Goal: Task Accomplishment & Management: Use online tool/utility

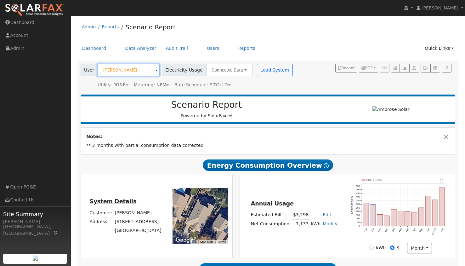
click at [141, 70] on input "[PERSON_NAME]" at bounding box center [129, 70] width 62 height 13
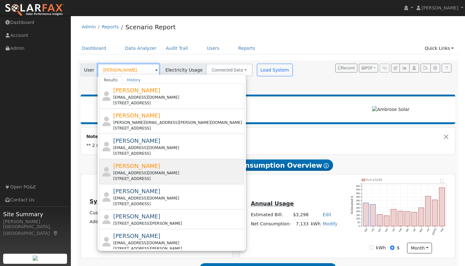
scroll to position [70, 0]
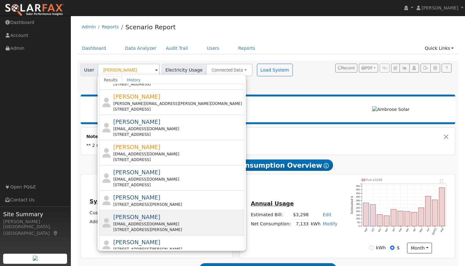
click at [123, 215] on span "[PERSON_NAME]" at bounding box center [136, 217] width 47 height 7
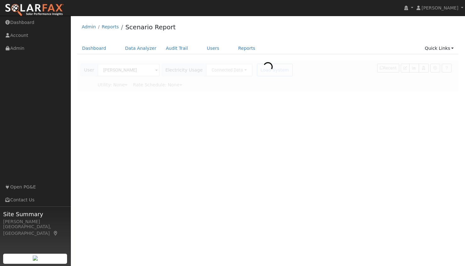
type input "[PERSON_NAME]"
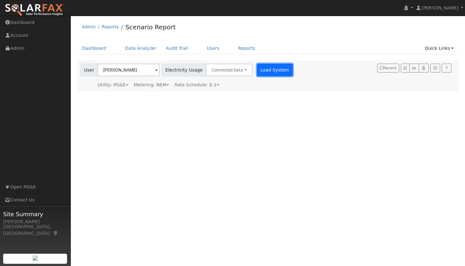
click at [267, 70] on button "Load System" at bounding box center [275, 70] width 36 height 13
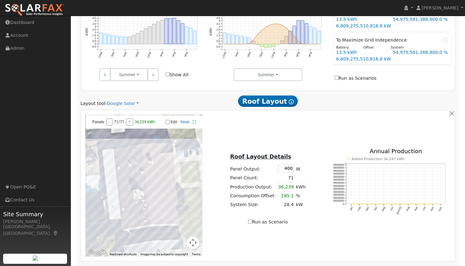
scroll to position [299, 0]
click at [120, 103] on link "Google Solar" at bounding box center [123, 103] width 32 height 7
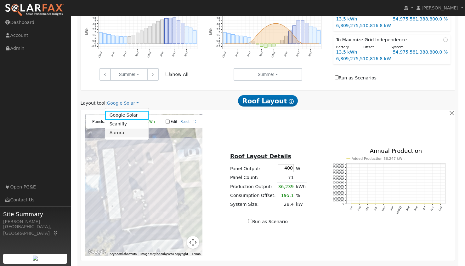
click at [124, 133] on link "Aurora" at bounding box center [127, 133] width 44 height 9
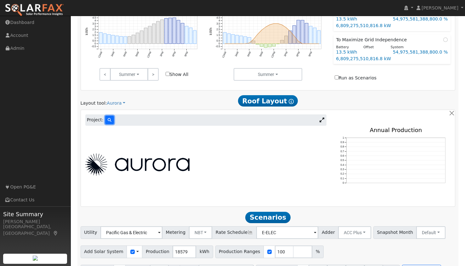
click at [105, 123] on button at bounding box center [109, 120] width 9 height 9
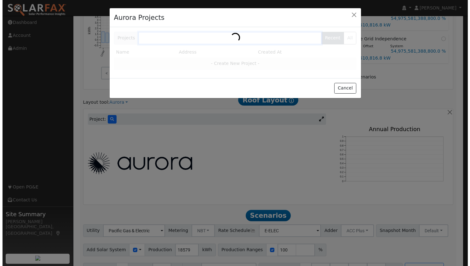
scroll to position [300, 0]
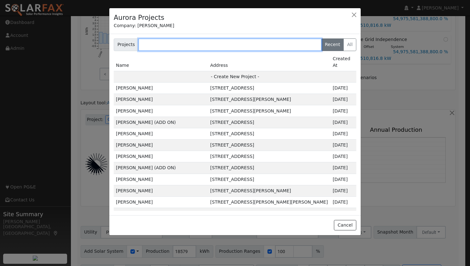
click at [195, 41] on input "text" at bounding box center [229, 44] width 183 height 13
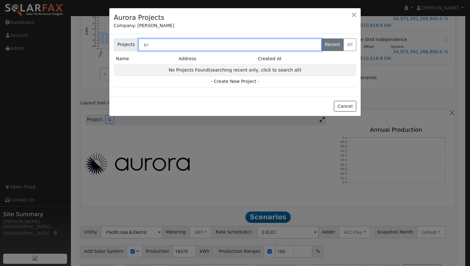
type input "c"
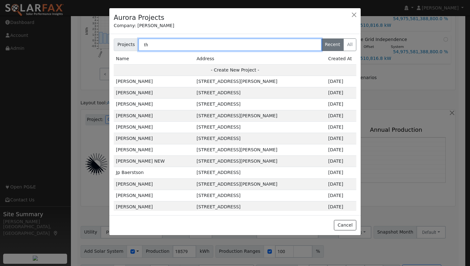
type input "t"
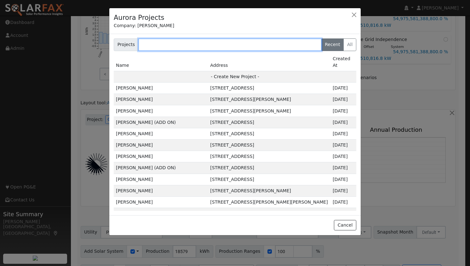
click at [195, 44] on input "text" at bounding box center [229, 44] width 183 height 13
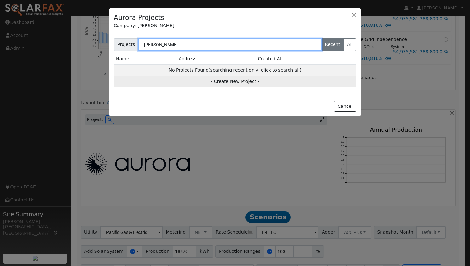
type input "crystal Thomas"
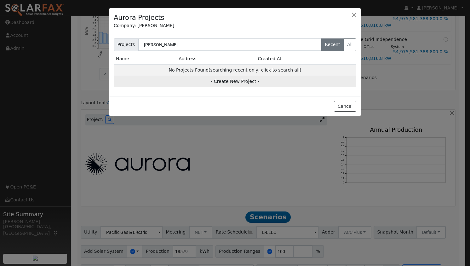
click at [227, 82] on td "- Create New Project -" at bounding box center [235, 81] width 243 height 11
type input "[PERSON_NAME]"
type input "[STREET_ADDRESS][PERSON_NAME]"
type input "Marysville"
type input "CA"
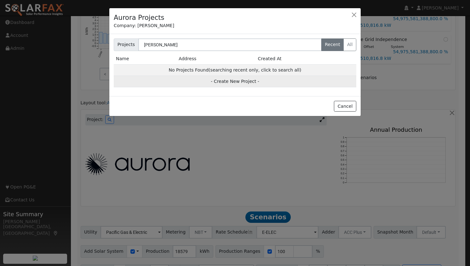
type input "95901"
type input "Design"
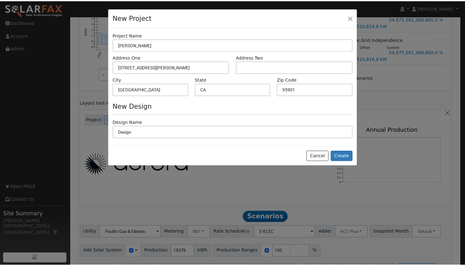
scroll to position [300, 0]
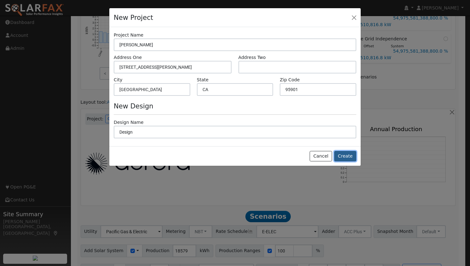
click at [344, 156] on button "Create" at bounding box center [345, 156] width 22 height 11
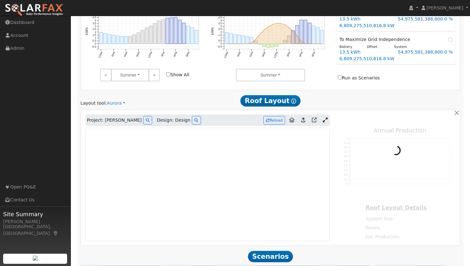
type input "0"
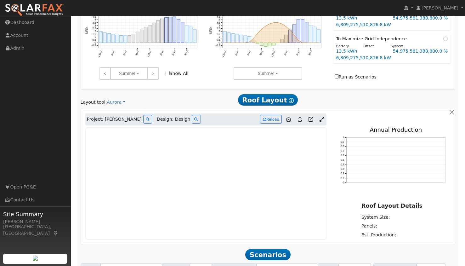
click at [323, 121] on icon at bounding box center [322, 119] width 5 height 5
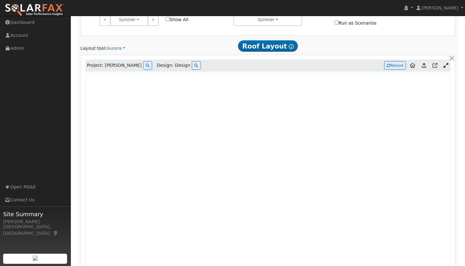
scroll to position [353, 0]
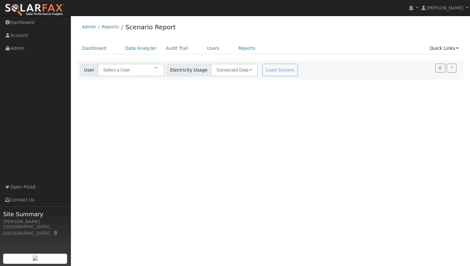
type input "[PERSON_NAME]"
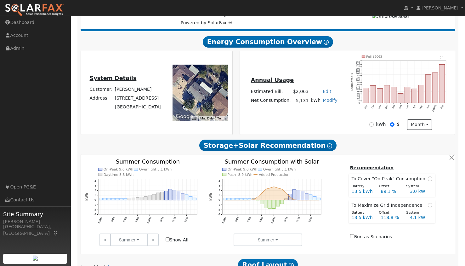
scroll to position [93, 0]
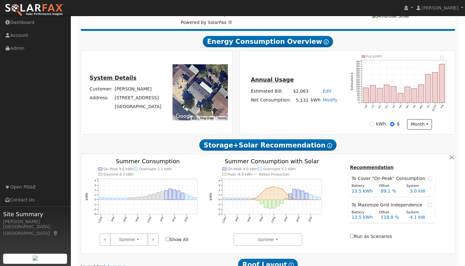
type input "7411"
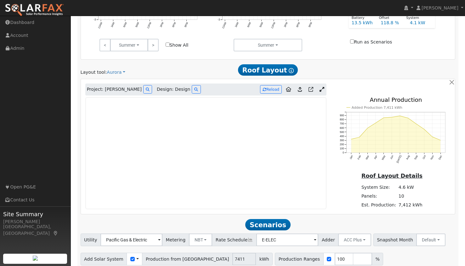
scroll to position [290, 0]
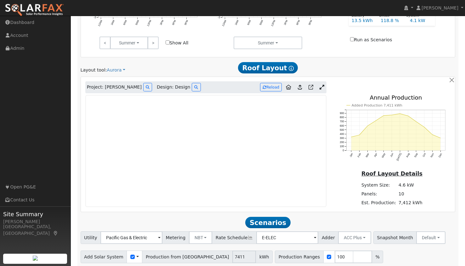
click at [323, 88] on icon at bounding box center [322, 87] width 5 height 5
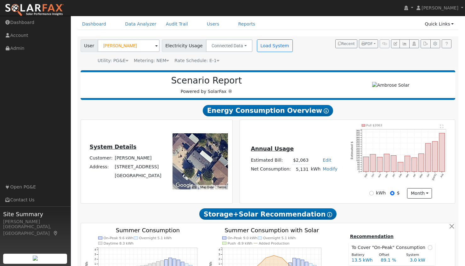
scroll to position [0, 0]
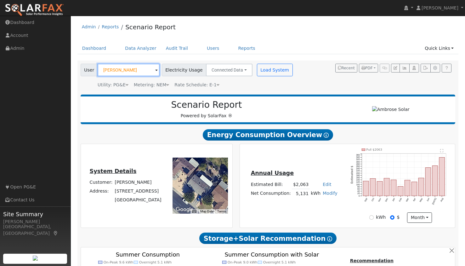
click at [131, 67] on input "[PERSON_NAME]" at bounding box center [129, 70] width 62 height 13
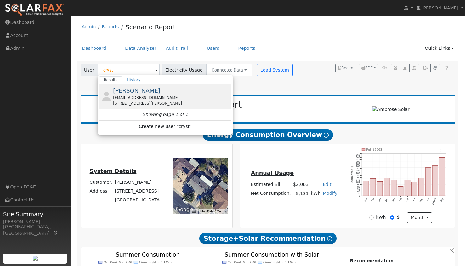
click at [137, 94] on span "[PERSON_NAME]" at bounding box center [136, 90] width 47 height 7
type input "[PERSON_NAME]"
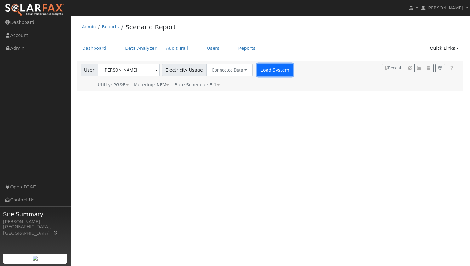
click at [266, 72] on button "Load System" at bounding box center [275, 70] width 36 height 13
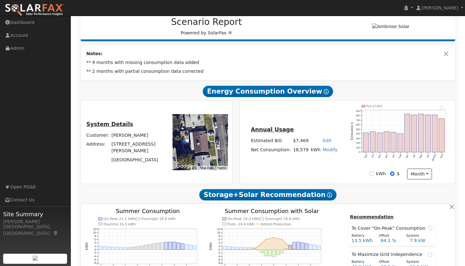
type input "14901"
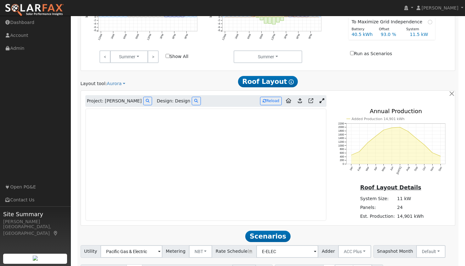
scroll to position [310, 0]
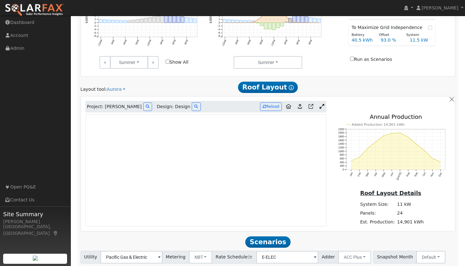
click at [321, 107] on icon at bounding box center [322, 106] width 5 height 5
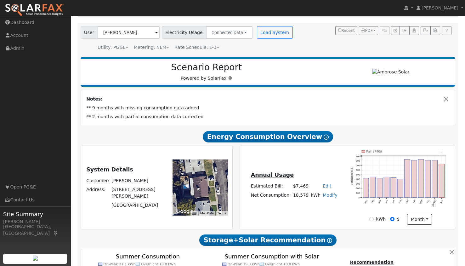
scroll to position [0, 0]
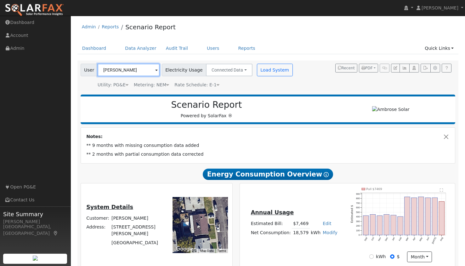
click at [136, 69] on input "[PERSON_NAME]" at bounding box center [129, 70] width 62 height 13
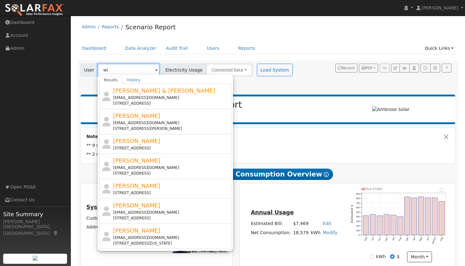
type input "w"
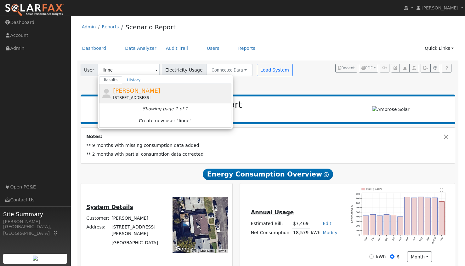
click at [131, 96] on div "[STREET_ADDRESS]" at bounding box center [171, 98] width 117 height 6
type input "[PERSON_NAME]"
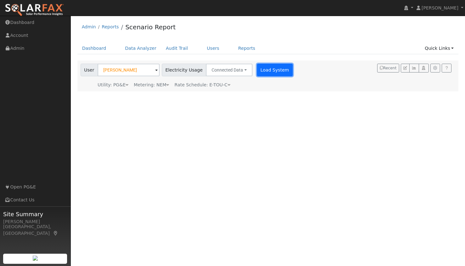
click at [257, 73] on button "Load System" at bounding box center [275, 70] width 36 height 13
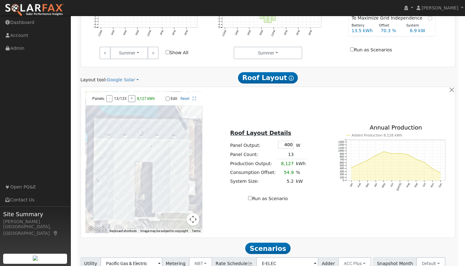
scroll to position [321, 0]
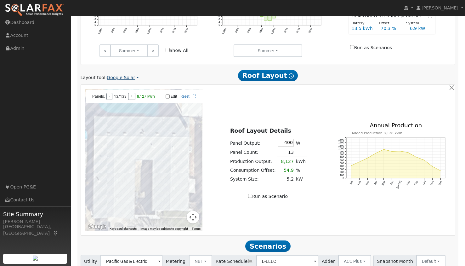
click at [121, 77] on link "Google Solar" at bounding box center [123, 77] width 32 height 7
click at [117, 109] on link "Aurora" at bounding box center [127, 107] width 44 height 9
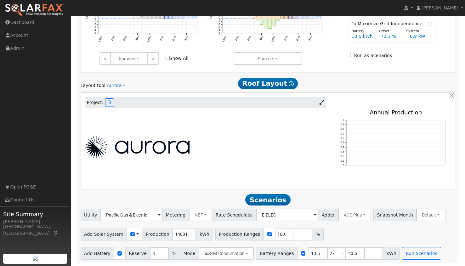
click at [323, 103] on icon at bounding box center [322, 102] width 5 height 5
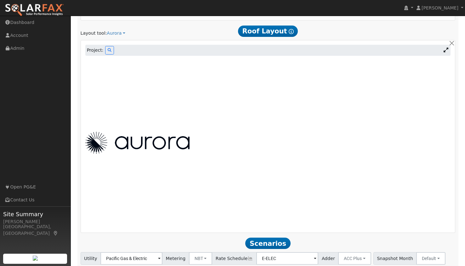
scroll to position [365, 0]
click at [108, 51] on icon at bounding box center [110, 51] width 4 height 4
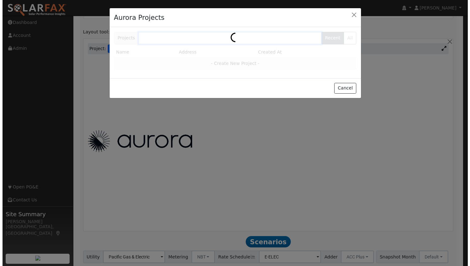
scroll to position [366, 0]
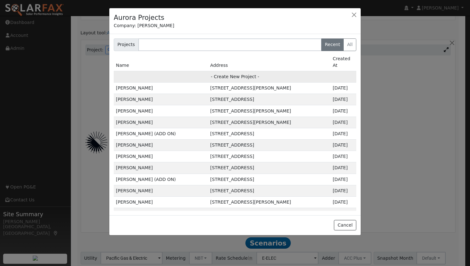
click at [230, 71] on td "- Create New Project -" at bounding box center [235, 76] width 243 height 11
type input "[PERSON_NAME]"
type input "[STREET_ADDRESS]"
type input "[GEOGRAPHIC_DATA]"
type input "CA"
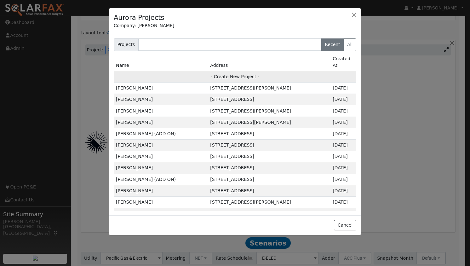
type input "95688"
type input "Design"
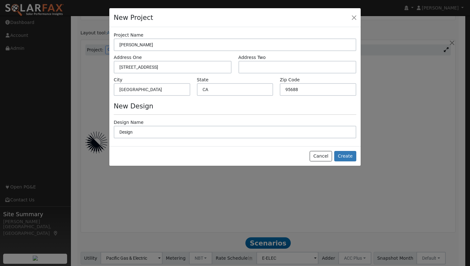
scroll to position [367, 0]
click at [342, 156] on button "Create" at bounding box center [345, 156] width 22 height 11
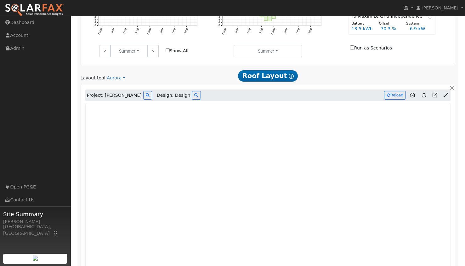
scroll to position [319, 0]
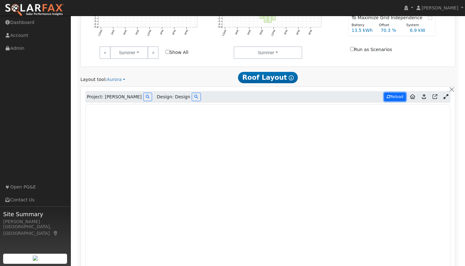
click at [399, 98] on button "Reload" at bounding box center [395, 97] width 22 height 9
type input "16604"
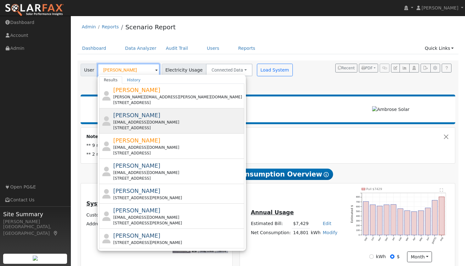
scroll to position [80, 0]
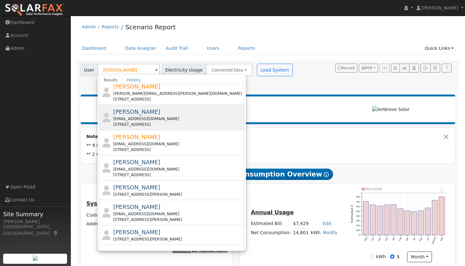
click at [134, 209] on span "[PERSON_NAME]" at bounding box center [136, 206] width 47 height 7
type input "[PERSON_NAME]"
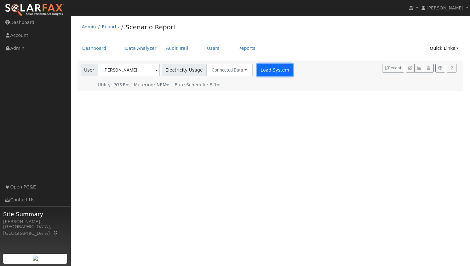
click at [265, 69] on button "Load System" at bounding box center [275, 70] width 36 height 13
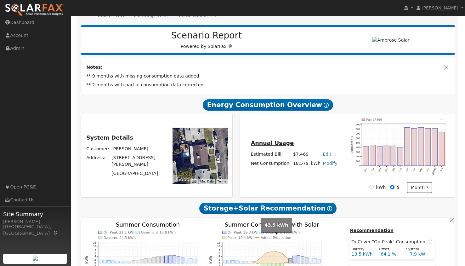
scroll to position [70, 0]
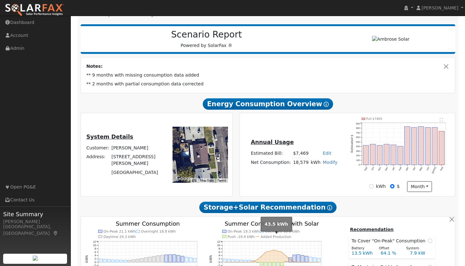
type input "14901"
click at [373, 187] on input "kWh" at bounding box center [371, 186] width 4 height 4
radio input "true"
radio input "false"
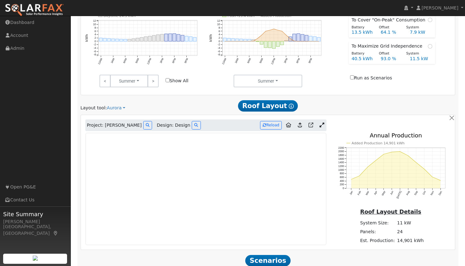
scroll to position [291, 0]
click at [323, 126] on icon at bounding box center [322, 124] width 5 height 5
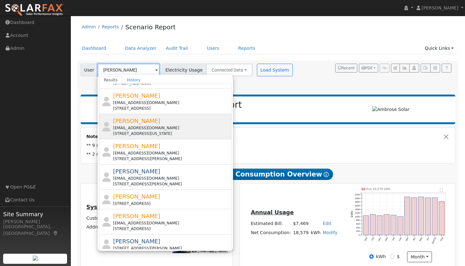
scroll to position [112, 0]
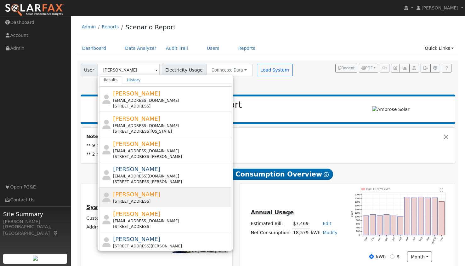
click at [138, 196] on span "[PERSON_NAME]" at bounding box center [136, 194] width 47 height 7
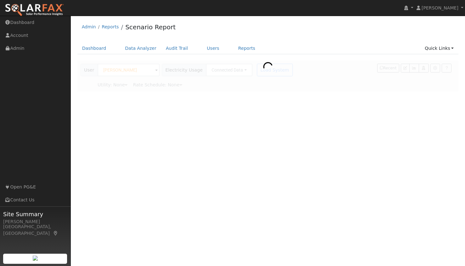
type input "[PERSON_NAME]"
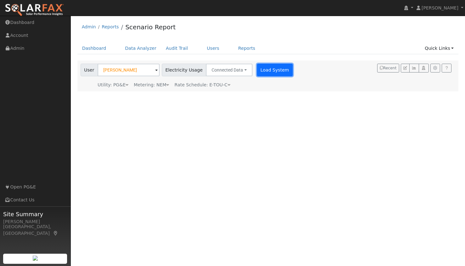
click at [267, 69] on button "Load System" at bounding box center [275, 70] width 36 height 13
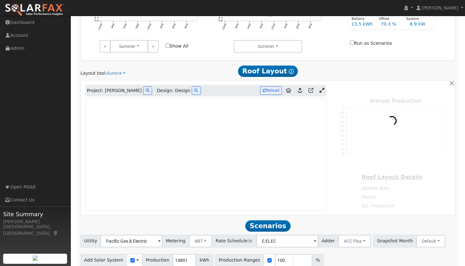
scroll to position [322, 0]
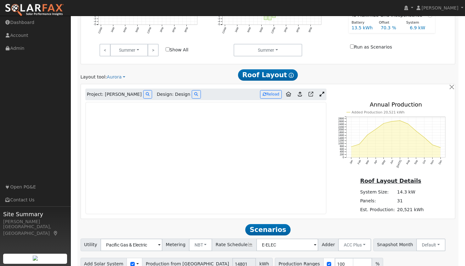
type input "20521"
click at [322, 95] on icon at bounding box center [322, 94] width 5 height 5
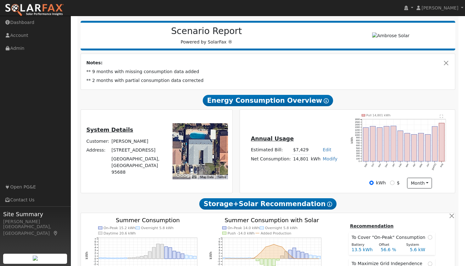
scroll to position [72, 0]
